Goal: Navigation & Orientation: Find specific page/section

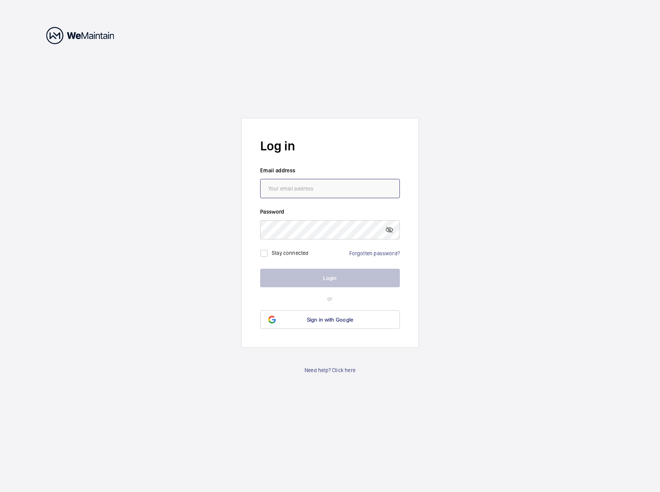
type input "[EMAIL_ADDRESS][DOMAIN_NAME]"
click at [455, 273] on wm-front-auth-container "Log in Email address [EMAIL_ADDRESS][DOMAIN_NAME] Password Stay connected Forgo…" at bounding box center [330, 246] width 660 height 492
click at [319, 270] on button "Login" at bounding box center [330, 278] width 140 height 19
click at [319, 277] on button "Login" at bounding box center [330, 278] width 140 height 19
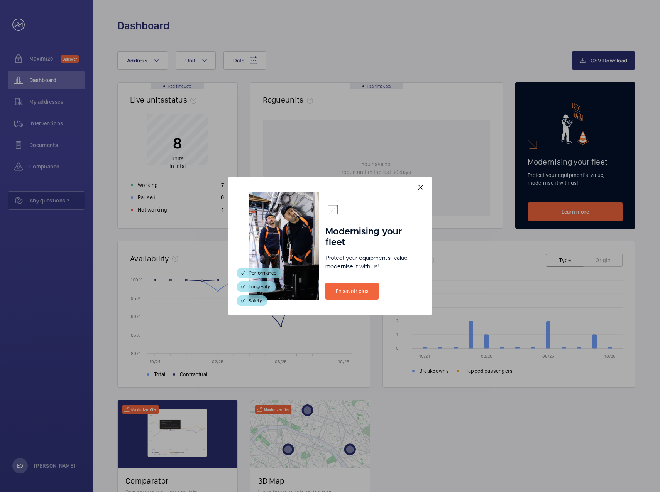
click at [324, 47] on div at bounding box center [330, 246] width 660 height 492
